Goal: Navigation & Orientation: Find specific page/section

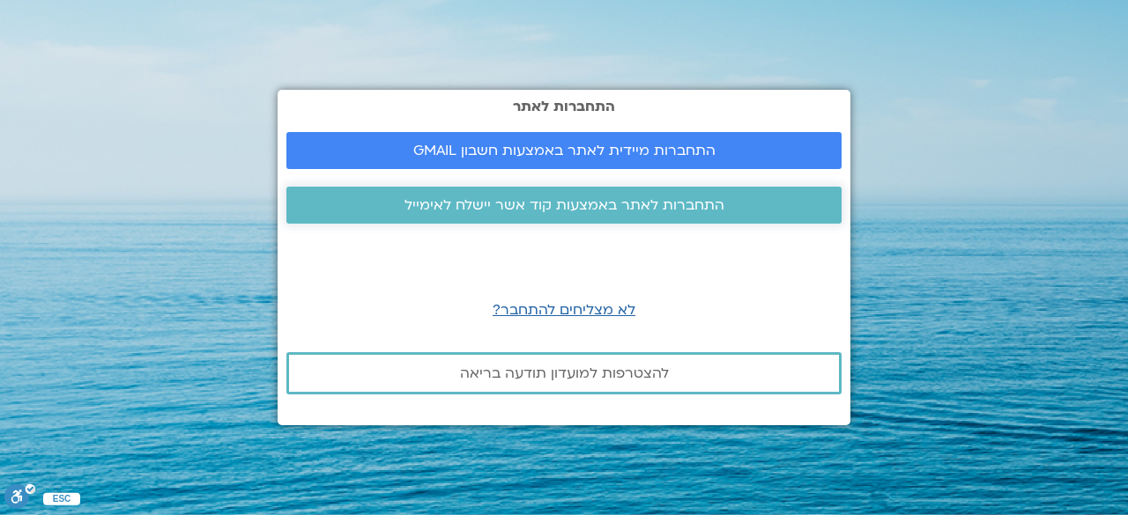
click at [671, 203] on span "התחברות לאתר באמצעות קוד אשר יישלח לאימייל" at bounding box center [564, 205] width 320 height 16
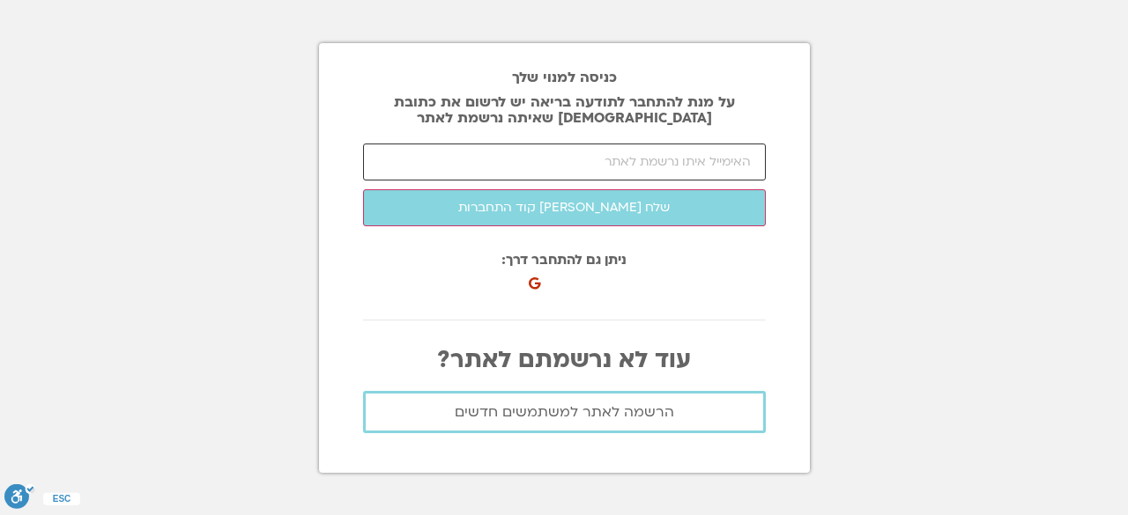
click at [634, 164] on input "email" at bounding box center [564, 162] width 403 height 37
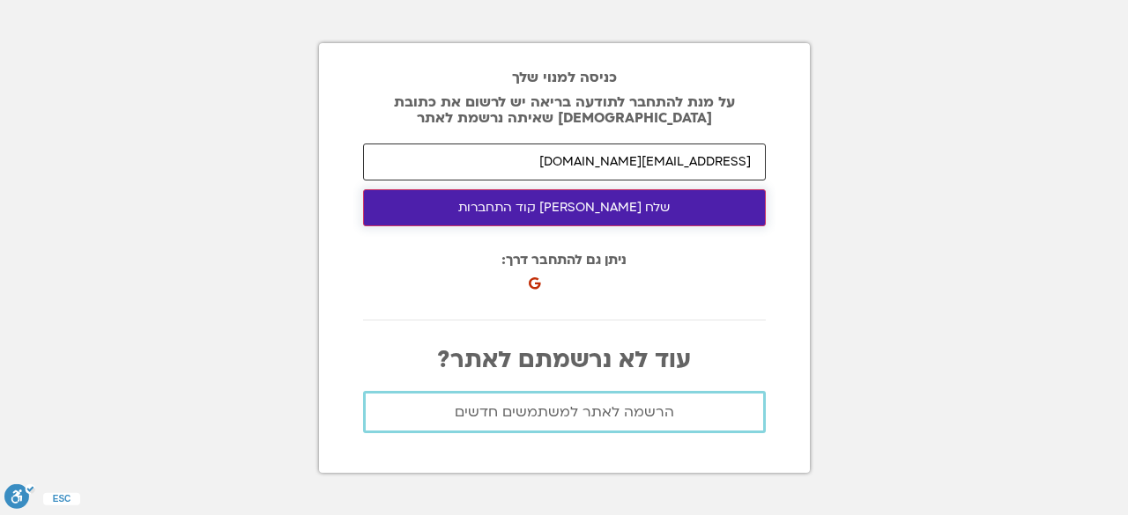
type input "[EMAIL_ADDRESS][DOMAIN_NAME]"
click at [634, 211] on button "שלח לי קוד התחברות" at bounding box center [564, 207] width 403 height 37
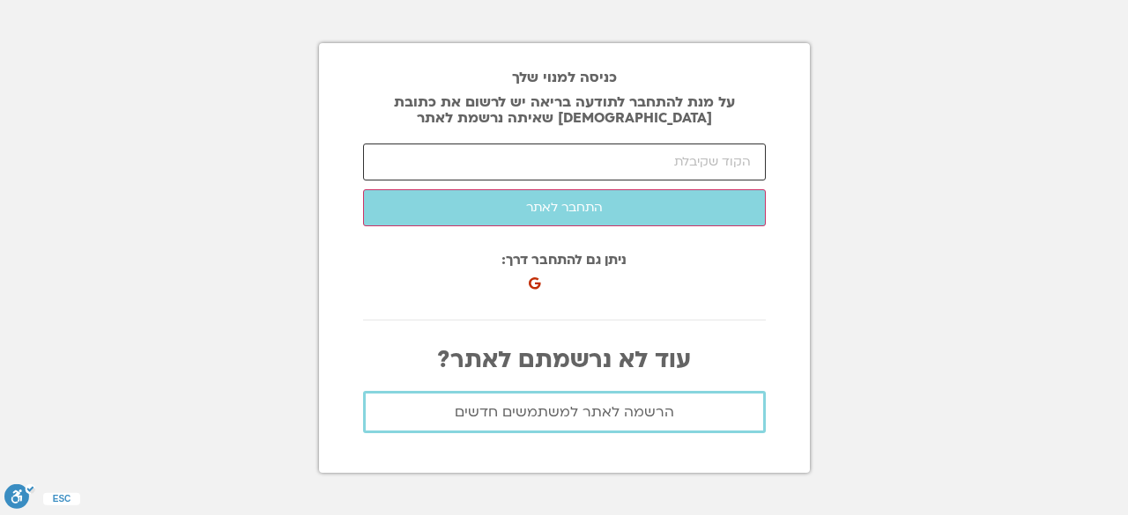
click at [636, 164] on input "number" at bounding box center [564, 162] width 403 height 37
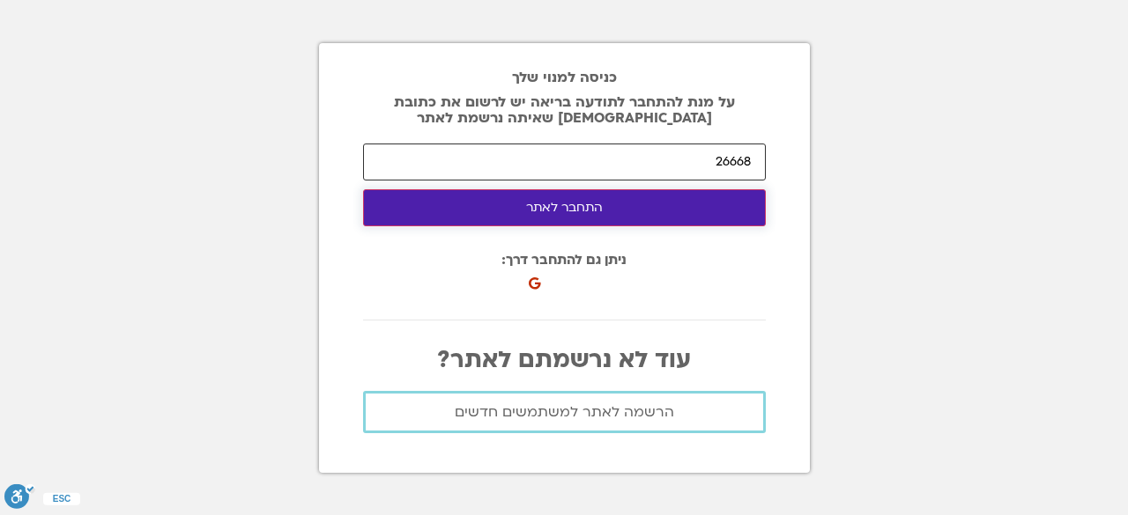
type input "26668"
click at [620, 209] on button "התחבר לאתר" at bounding box center [564, 207] width 403 height 37
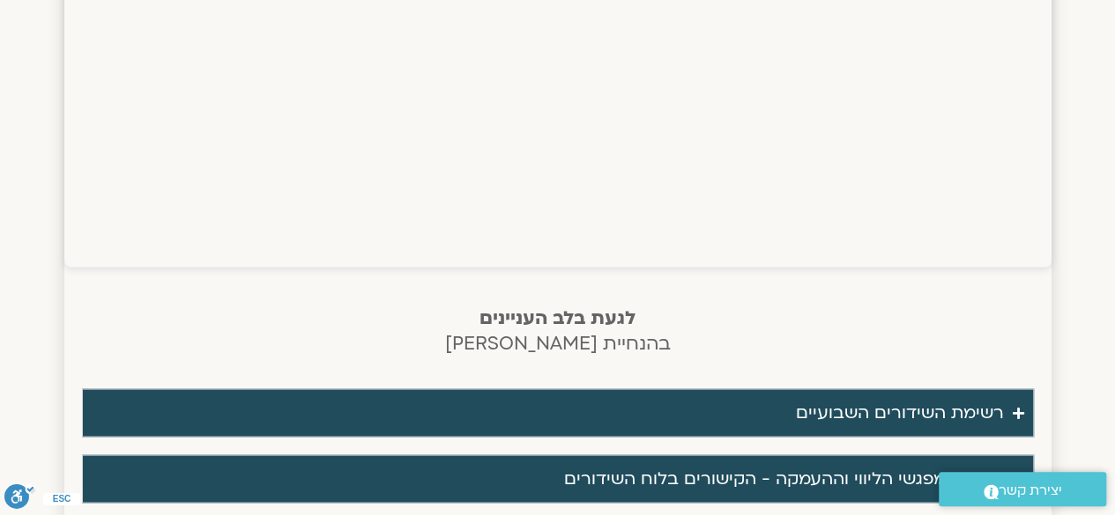
scroll to position [1410, 0]
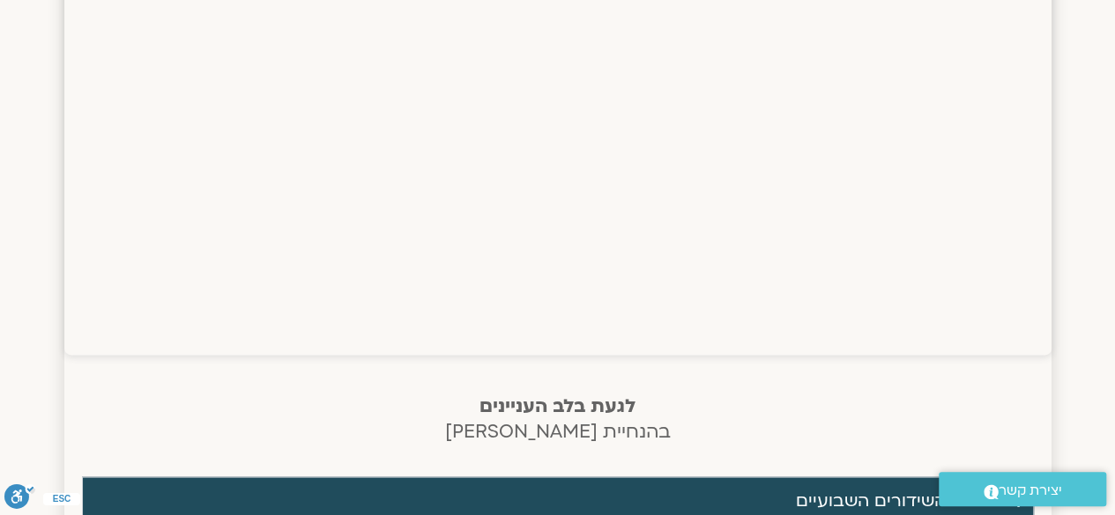
click at [611, 401] on strong "לגעת בלב העניינים" at bounding box center [557, 406] width 156 height 26
